Goal: Contribute content: Add original content to the website for others to see

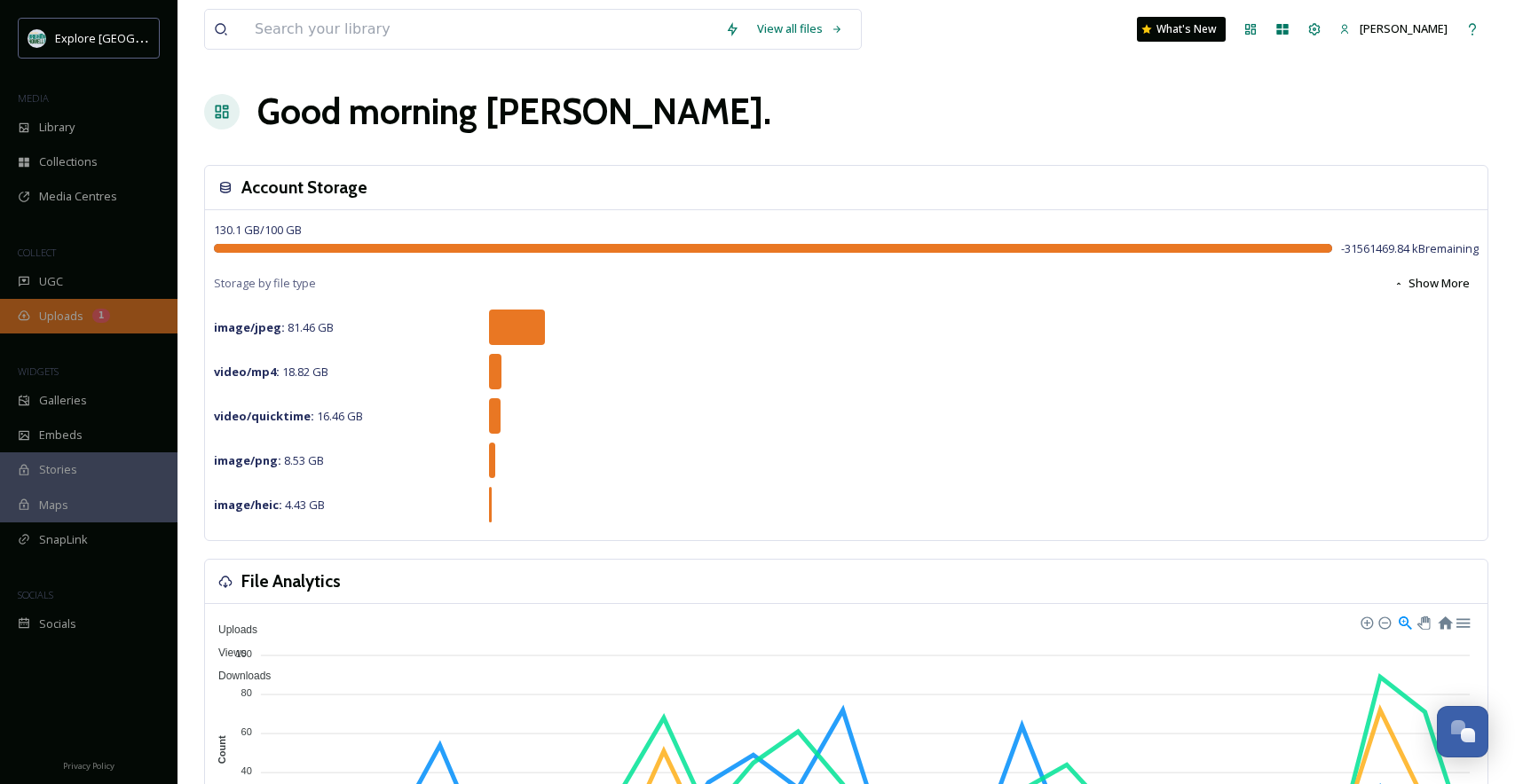
click at [46, 300] on div "Uploads 1" at bounding box center [88, 316] width 178 height 35
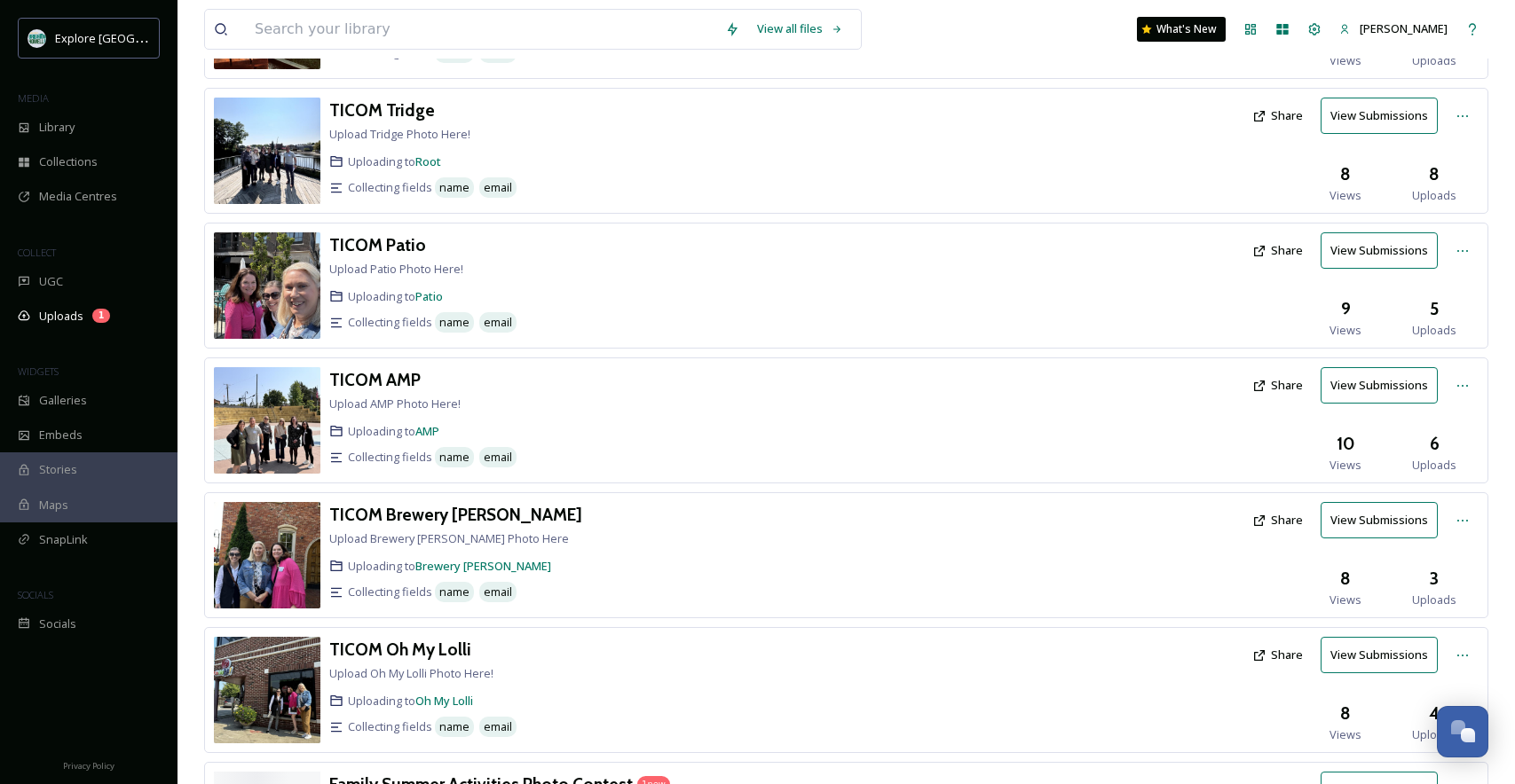
scroll to position [514, 0]
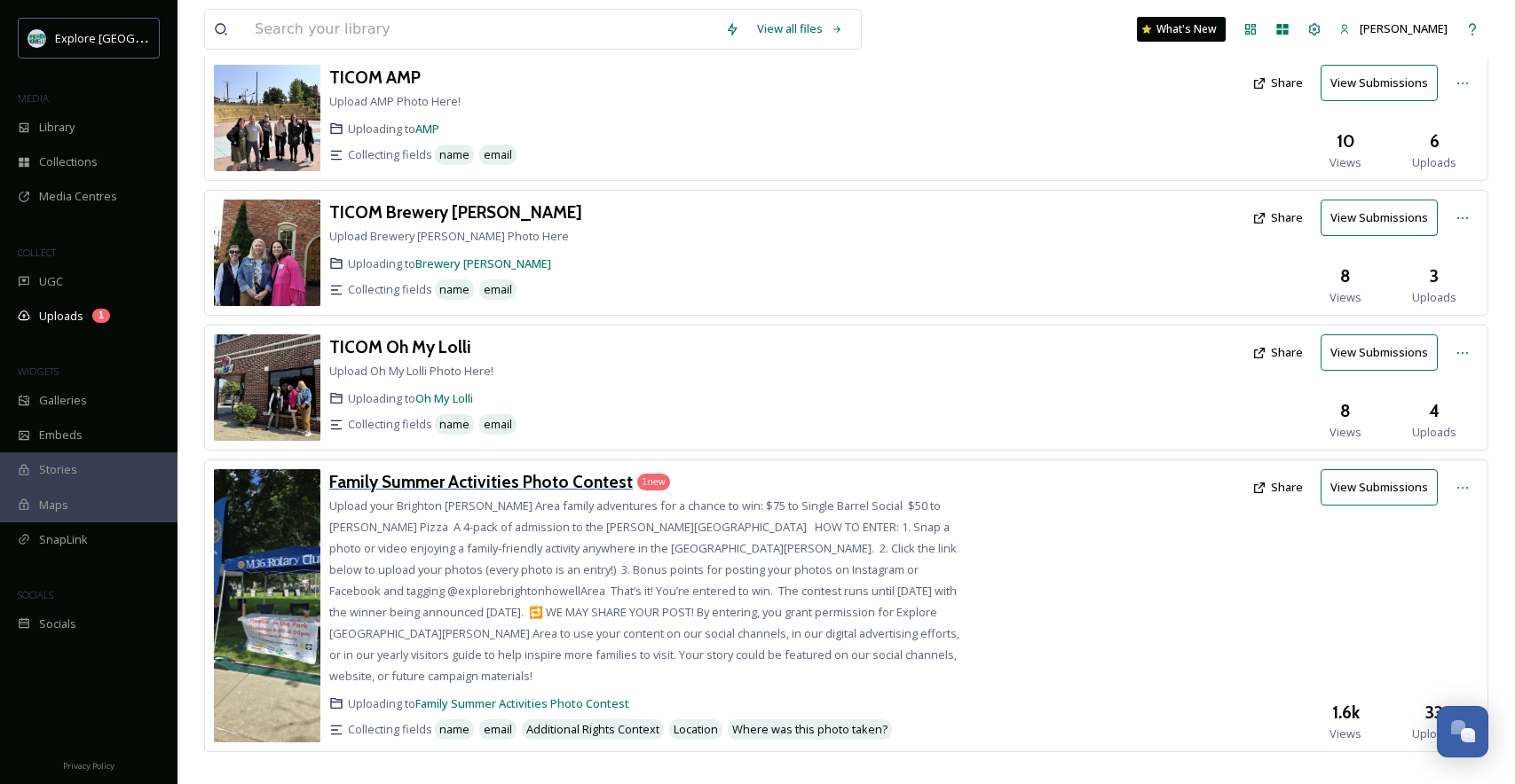
click at [571, 475] on h3 "Family Summer Activities Photo Contest" at bounding box center [480, 481] width 303 height 21
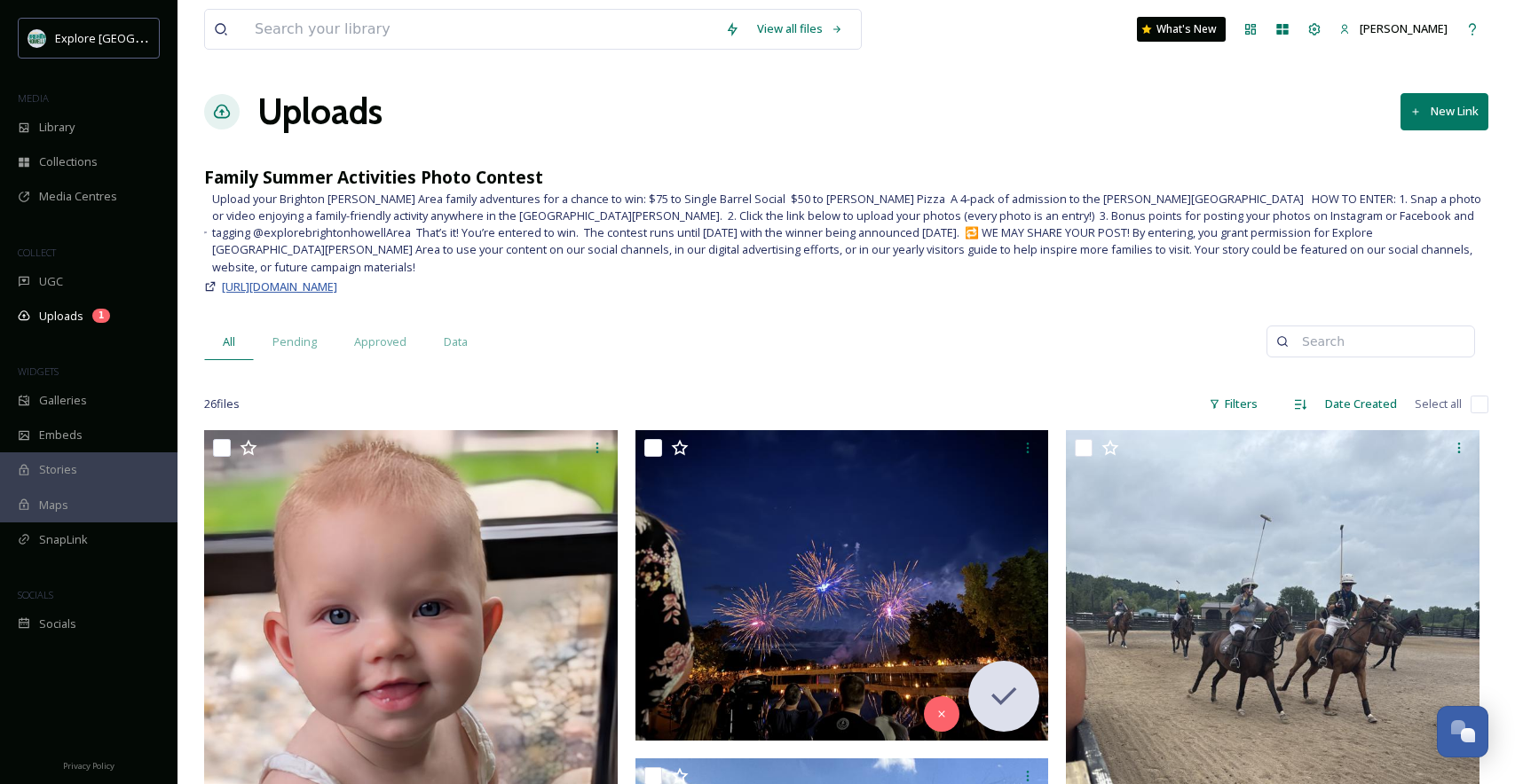
click at [337, 279] on span "[URL][DOMAIN_NAME]" at bounding box center [280, 287] width 116 height 16
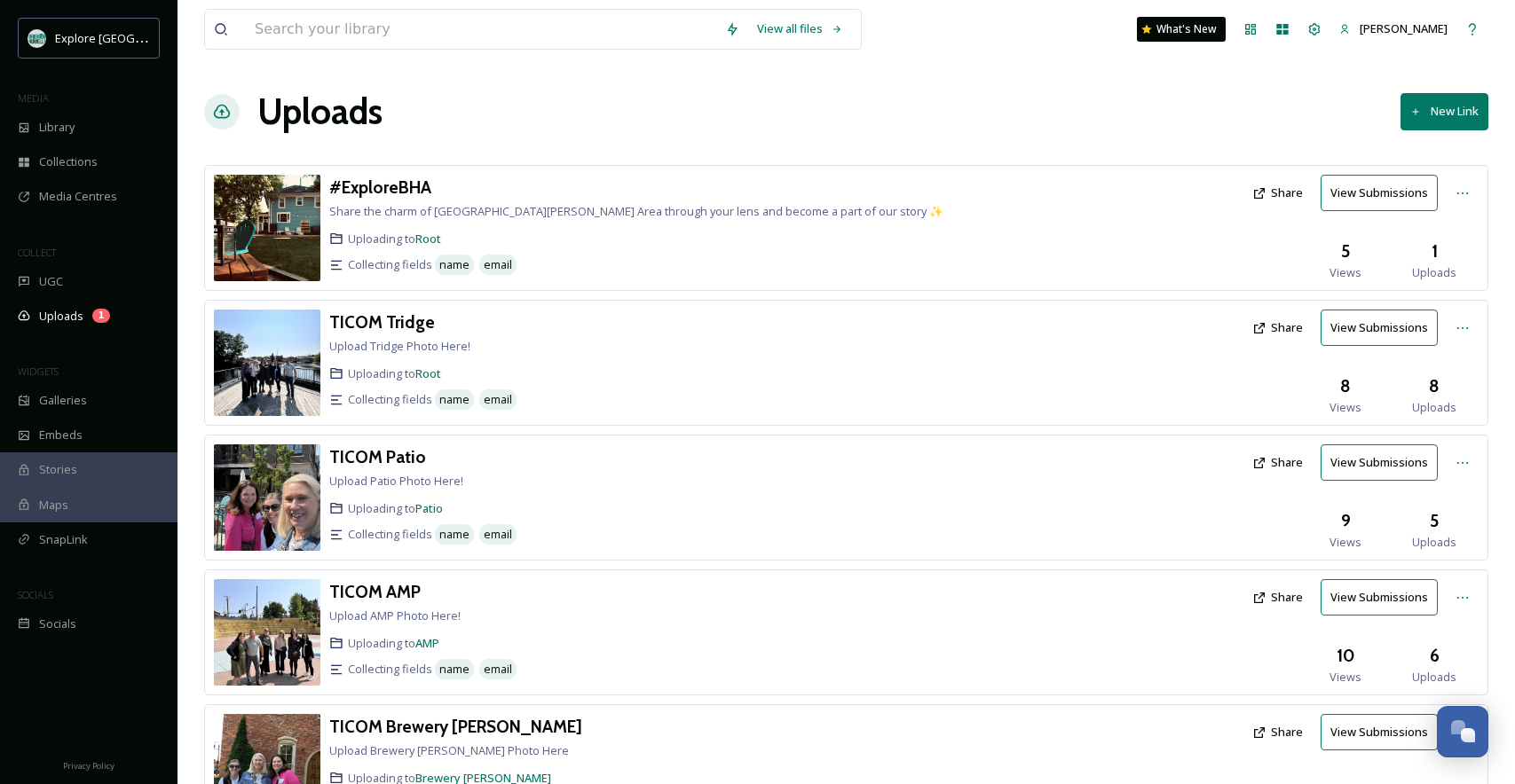
scroll to position [514, 0]
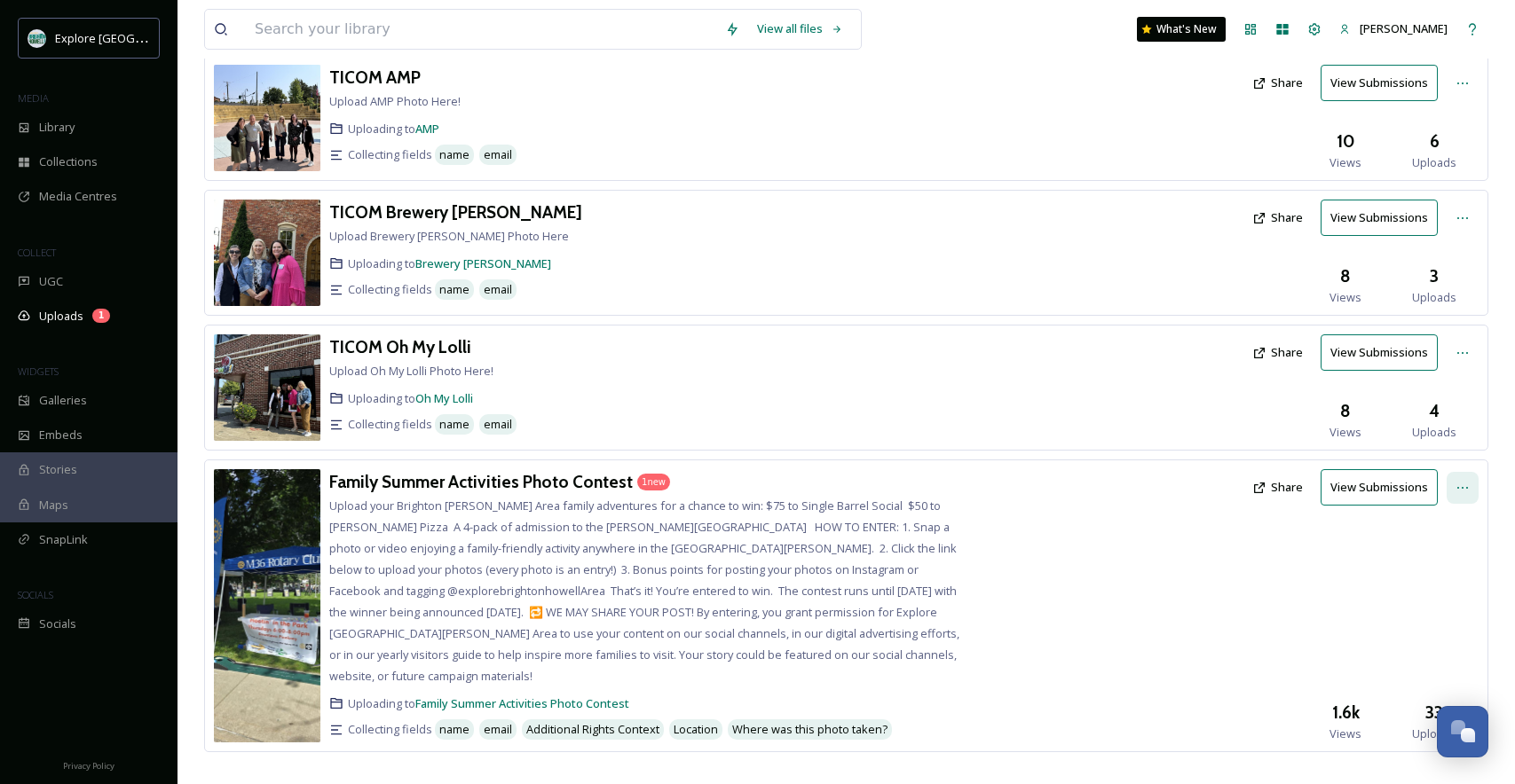
click at [1475, 497] on div at bounding box center [1462, 487] width 32 height 32
click at [1427, 553] on span "Edit" at bounding box center [1428, 561] width 19 height 17
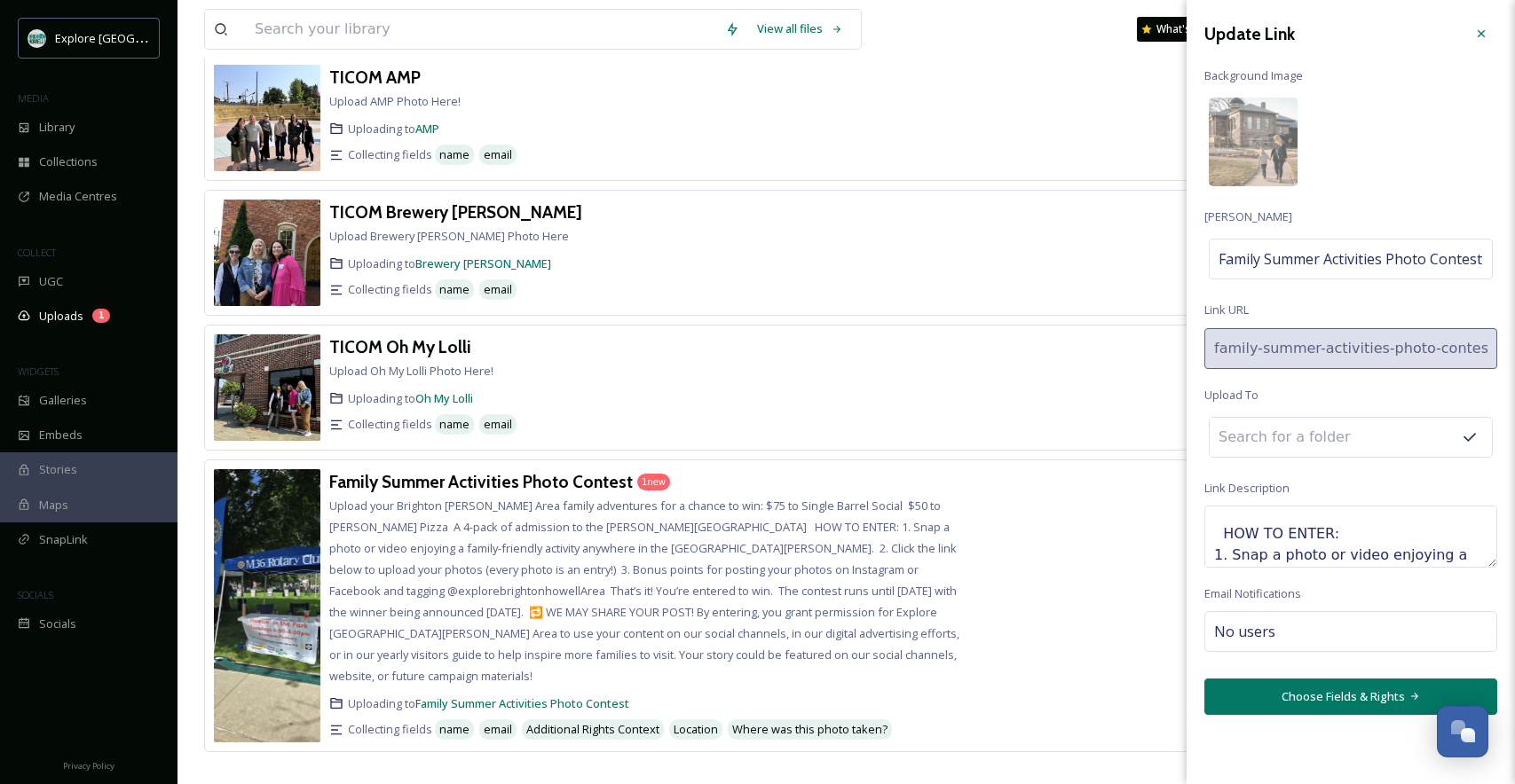
scroll to position [162, 0]
drag, startPoint x: 1437, startPoint y: 534, endPoint x: 1228, endPoint y: 534, distance: 209.0
click at [1228, 534] on textarea "Upload your Brighton [PERSON_NAME] Area family adventures for a chance to win: …" at bounding box center [1350, 536] width 292 height 62
click at [1226, 524] on textarea "Upload your Brighton [PERSON_NAME] Area family adventures for a chance to win: …" at bounding box center [1350, 536] width 292 height 62
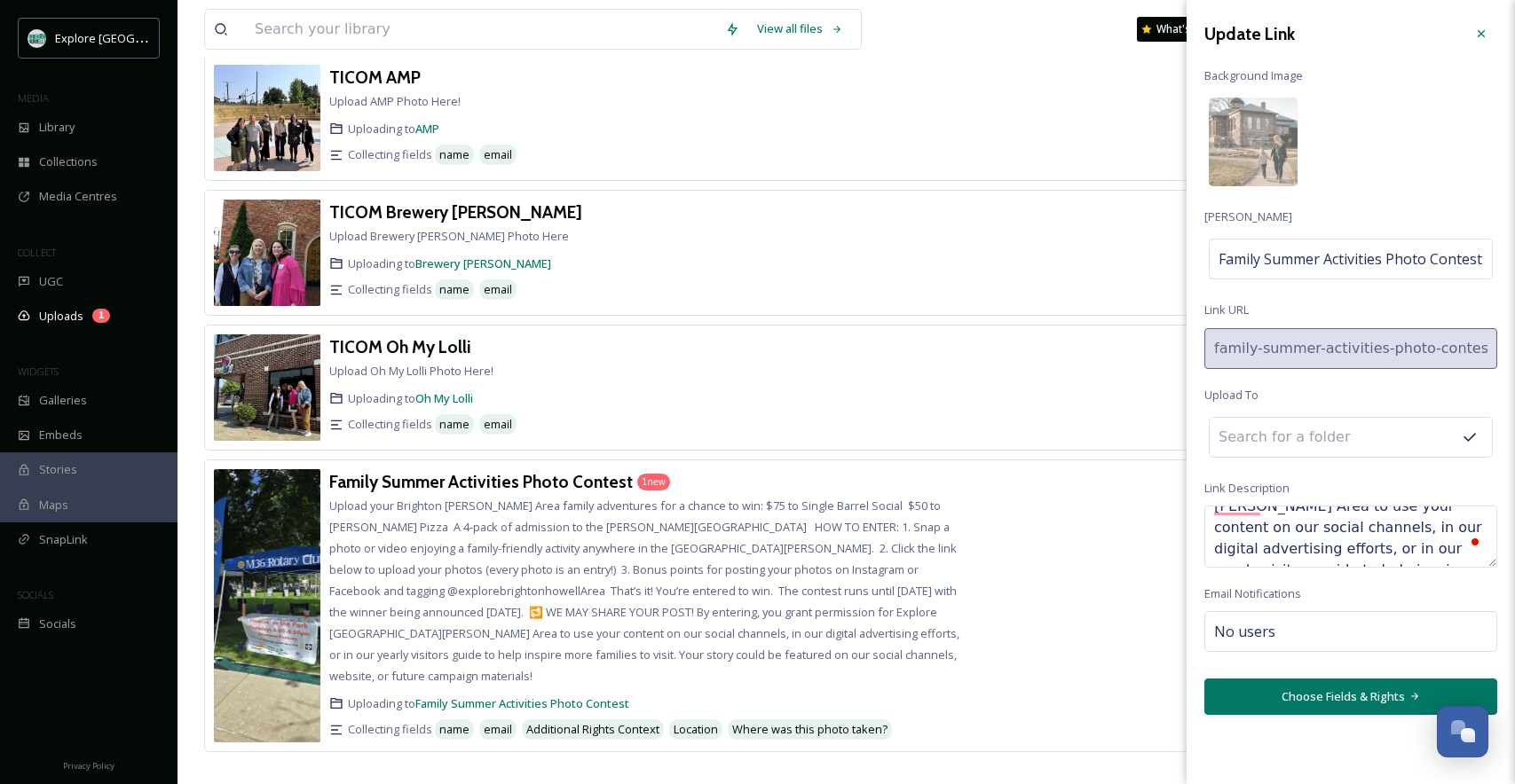
click at [1265, 527] on textarea "Upload your Brighton [PERSON_NAME] Area family adventures for a chance to win: …" at bounding box center [1350, 536] width 292 height 62
click at [1266, 524] on textarea "Upload your Brighton [PERSON_NAME] Area family adventures for a chance to win: …" at bounding box center [1350, 536] width 292 height 62
click at [1421, 517] on textarea "Upload your Brighton [PERSON_NAME] Area family adventures for a chance to win: …" at bounding box center [1350, 536] width 292 height 62
type textarea "Upload your Brighton [PERSON_NAME] Area family adventures for a chance to win: …"
click at [1329, 699] on button "Choose Fields & Rights" at bounding box center [1350, 697] width 292 height 36
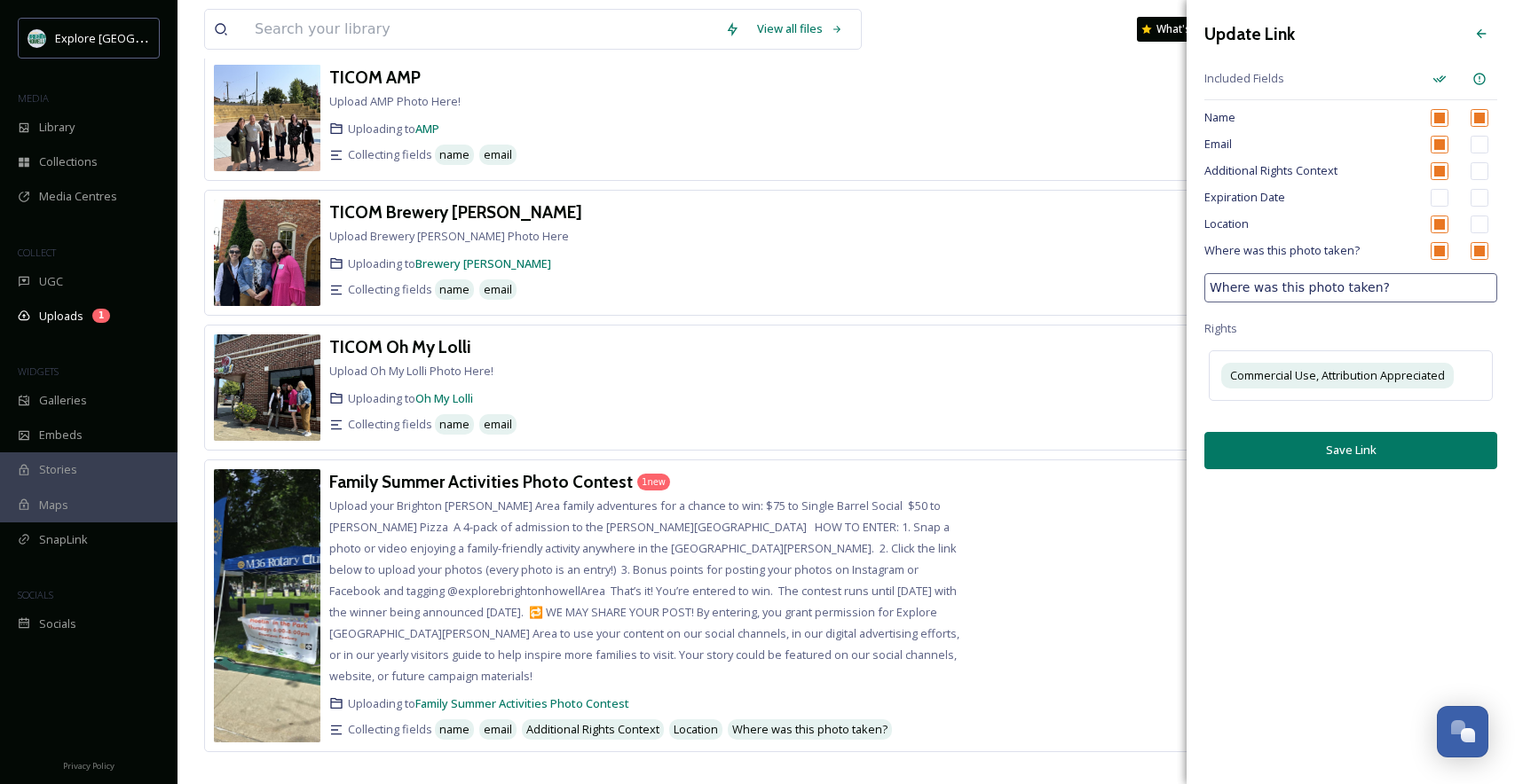
click at [1356, 453] on button "Save Link" at bounding box center [1350, 450] width 292 height 36
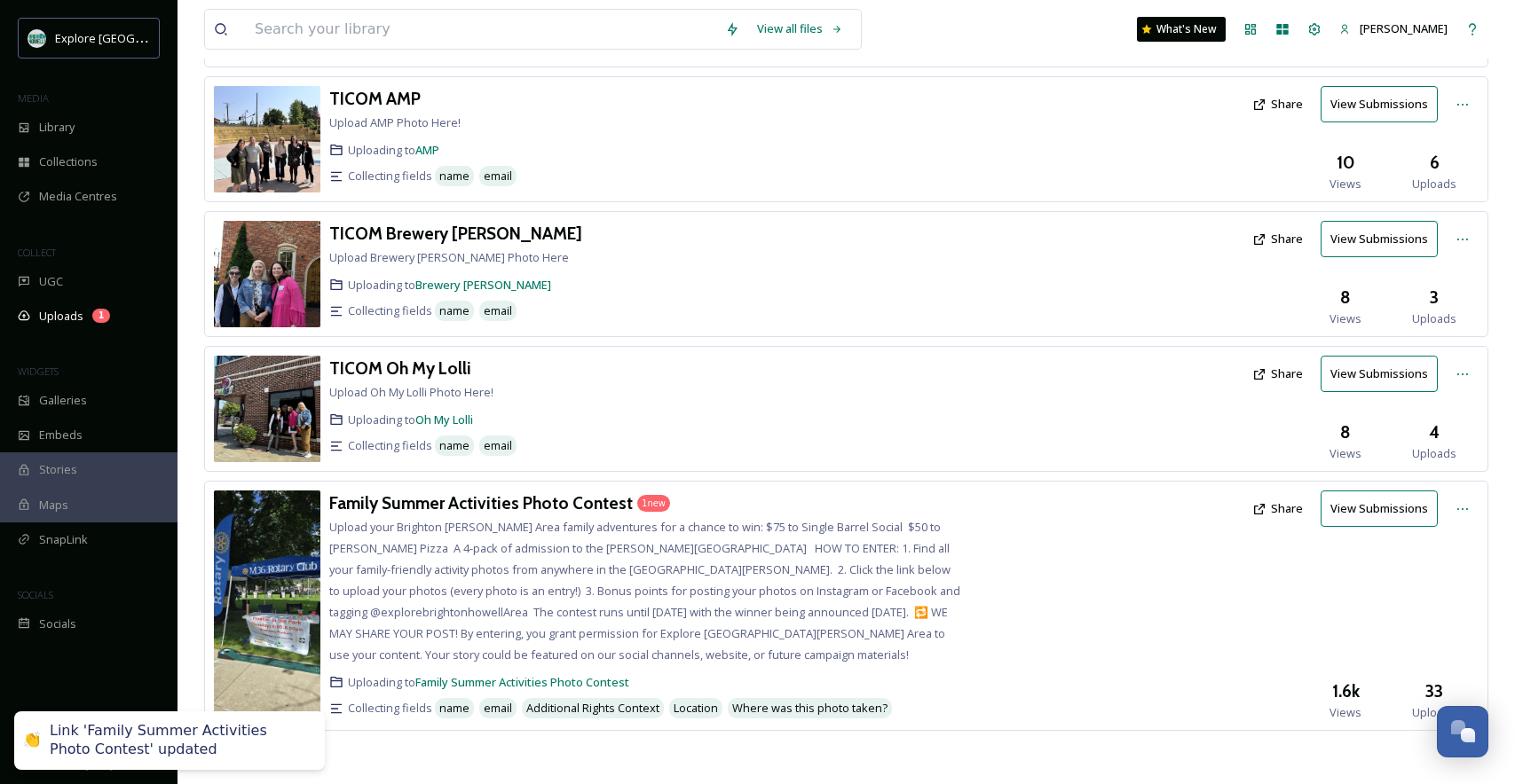
click at [757, 515] on div "Family Summer Activities Photo Contest 1 new" at bounding box center [645, 504] width 633 height 25
click at [568, 497] on h3 "Family Summer Activities Photo Contest" at bounding box center [480, 503] width 303 height 21
